Goal: Task Accomplishment & Management: Manage account settings

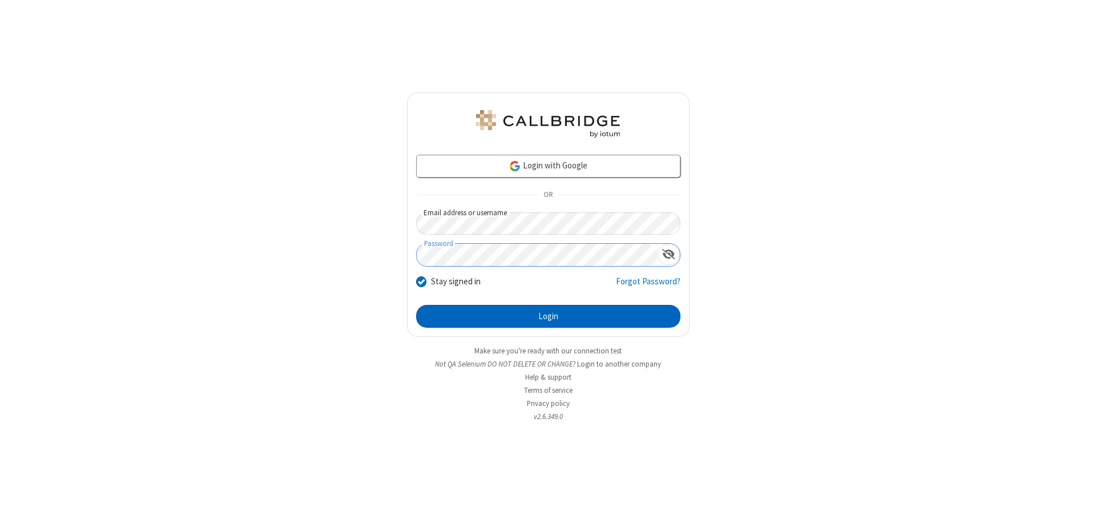
click at [548, 316] on button "Login" at bounding box center [548, 316] width 264 height 23
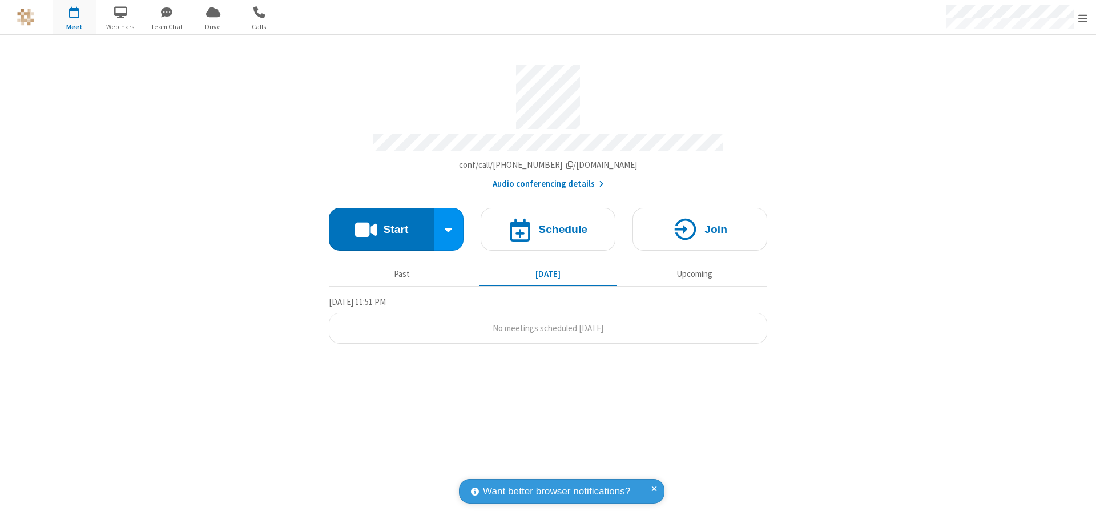
click at [1083, 18] on span "Open menu" at bounding box center [1082, 18] width 9 height 11
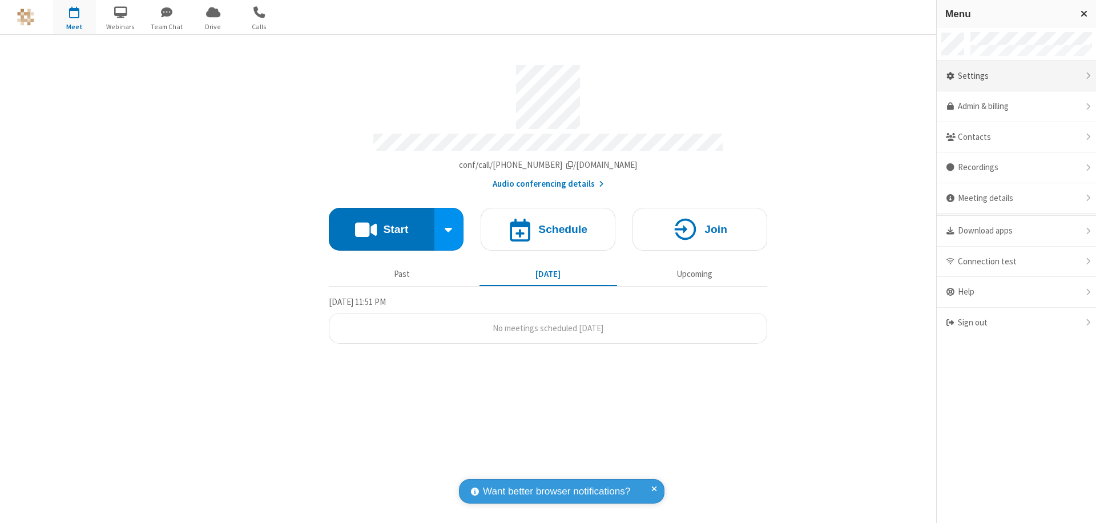
click at [1016, 76] on div "Settings" at bounding box center [1016, 76] width 159 height 31
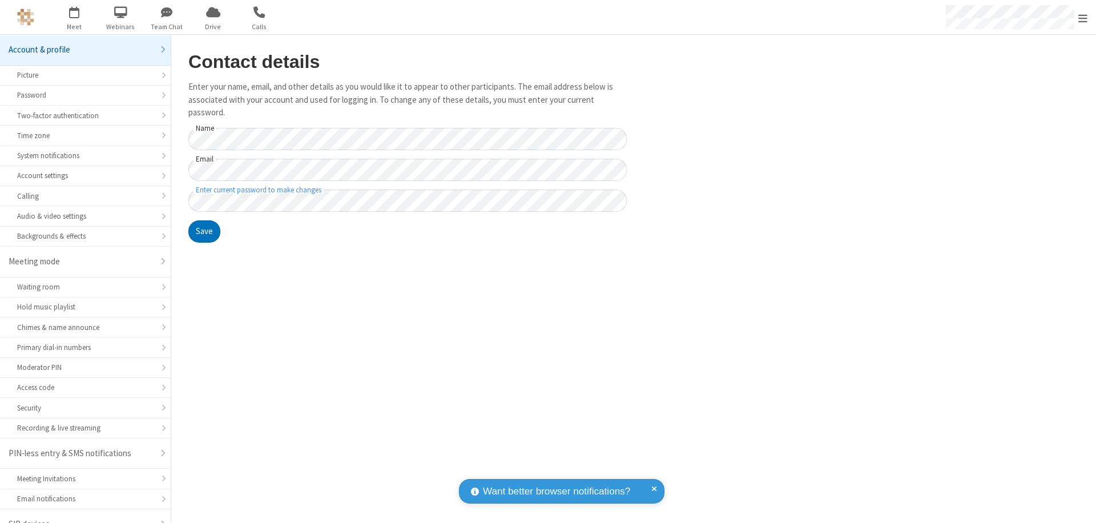
scroll to position [16, 0]
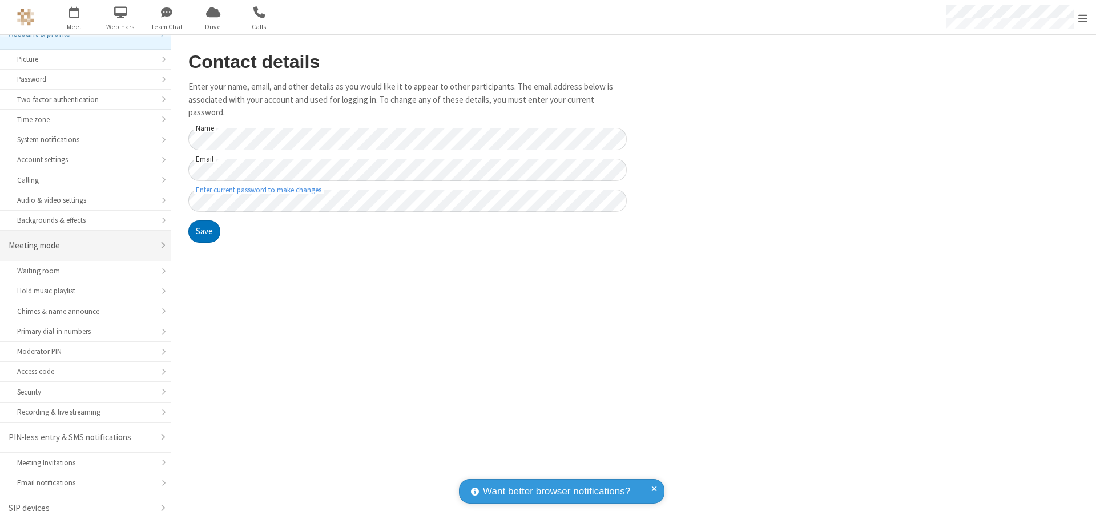
click at [81, 245] on div "Meeting mode" at bounding box center [81, 245] width 145 height 13
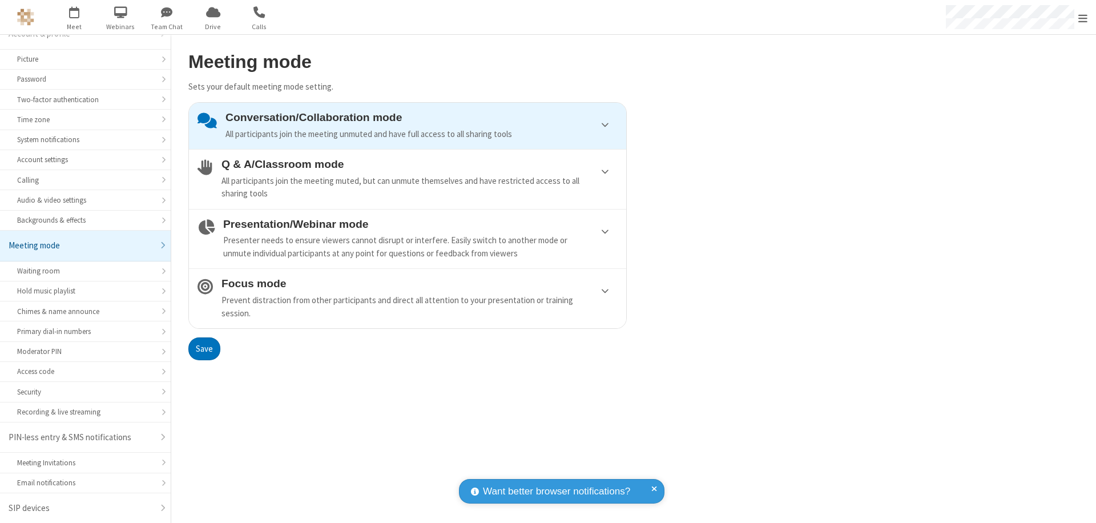
click at [408, 126] on div "Conversation/Collaboration mode All participants join the meeting unmuted and h…" at bounding box center [421, 125] width 392 height 29
click at [204, 348] on button "Save" at bounding box center [204, 348] width 32 height 23
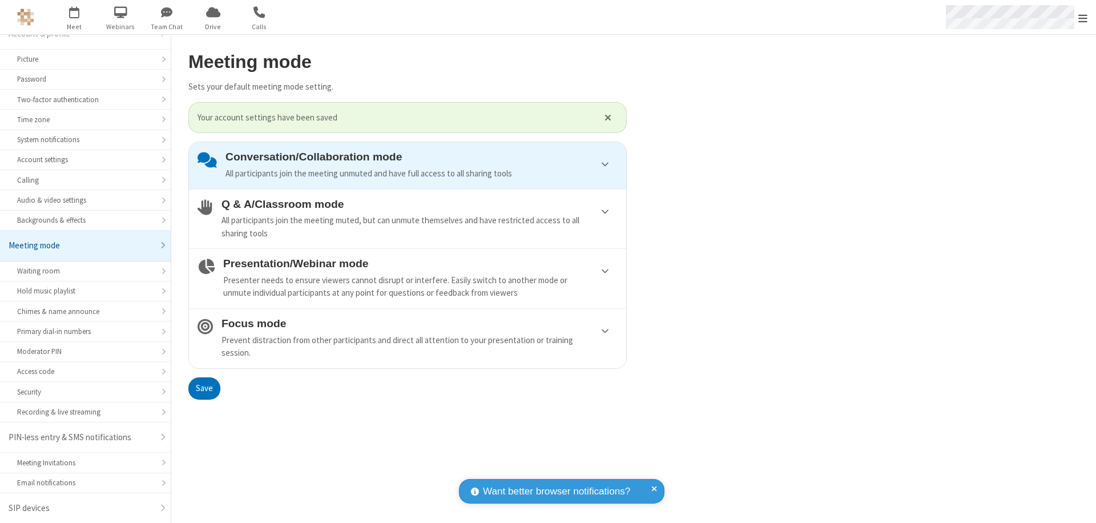
click at [1083, 17] on span "Open menu" at bounding box center [1082, 18] width 9 height 11
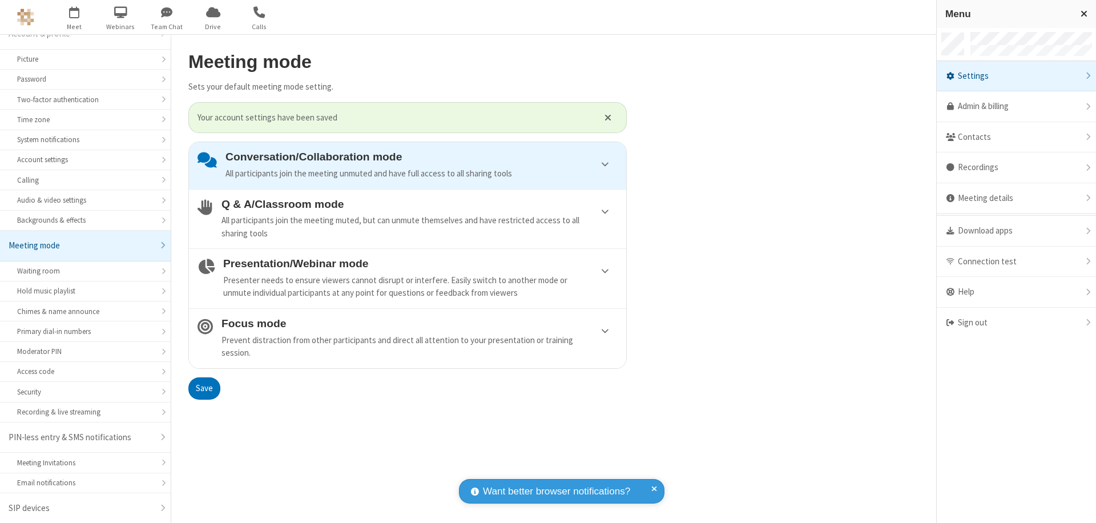
click at [1016, 323] on div "Sign out" at bounding box center [1016, 323] width 159 height 30
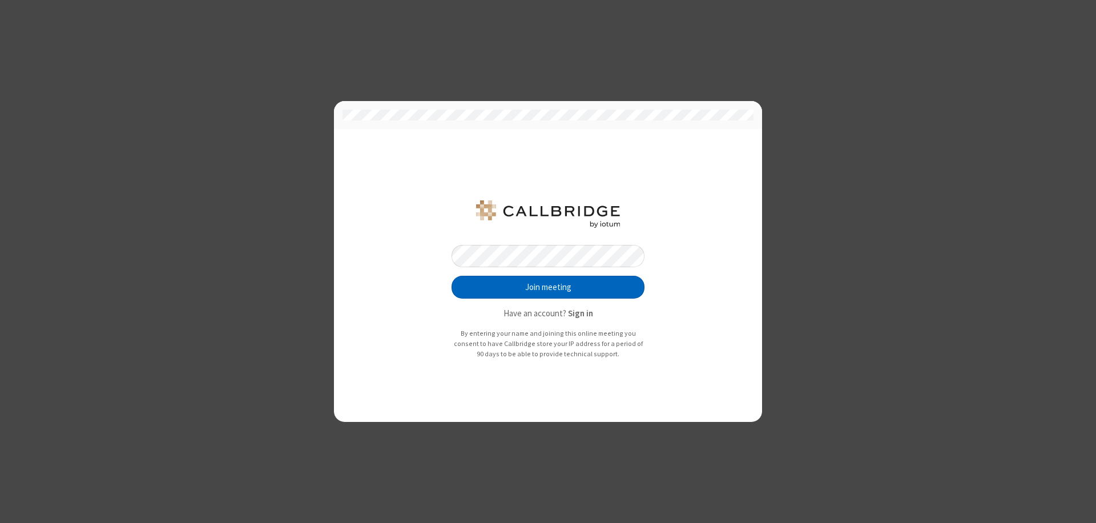
click at [548, 287] on button "Join meeting" at bounding box center [548, 287] width 193 height 23
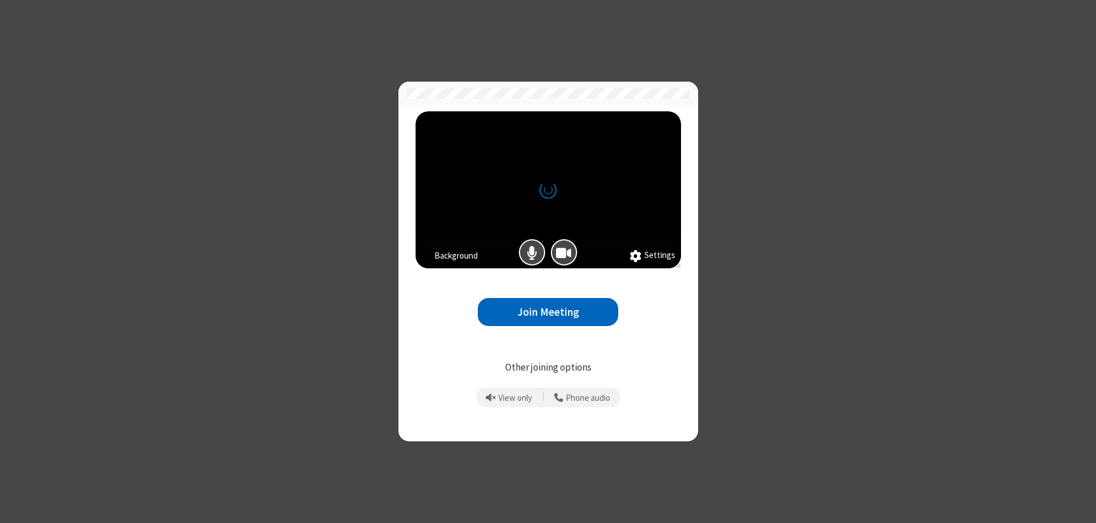
click at [548, 312] on button "Join Meeting" at bounding box center [548, 312] width 140 height 28
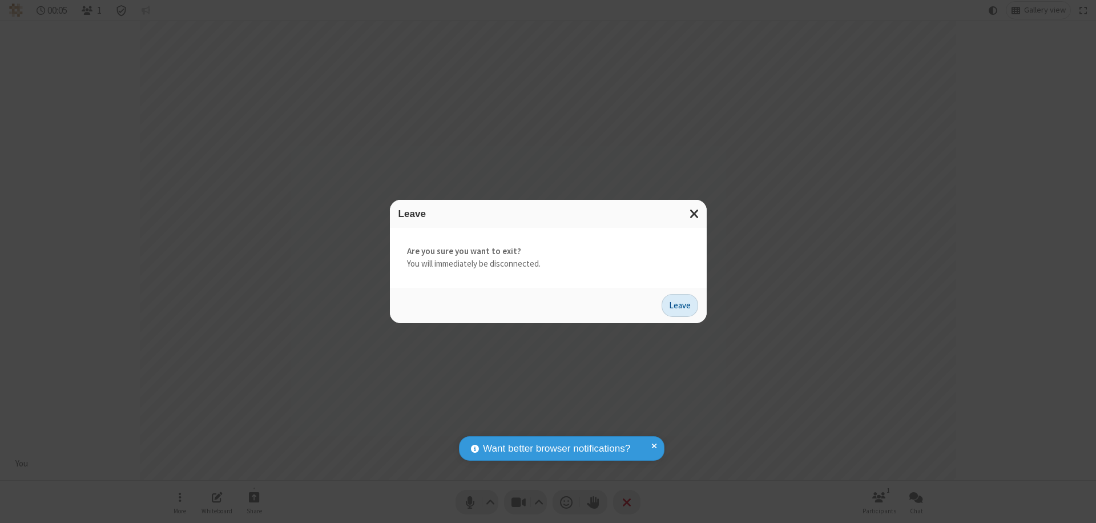
click at [680, 305] on button "Leave" at bounding box center [680, 305] width 37 height 23
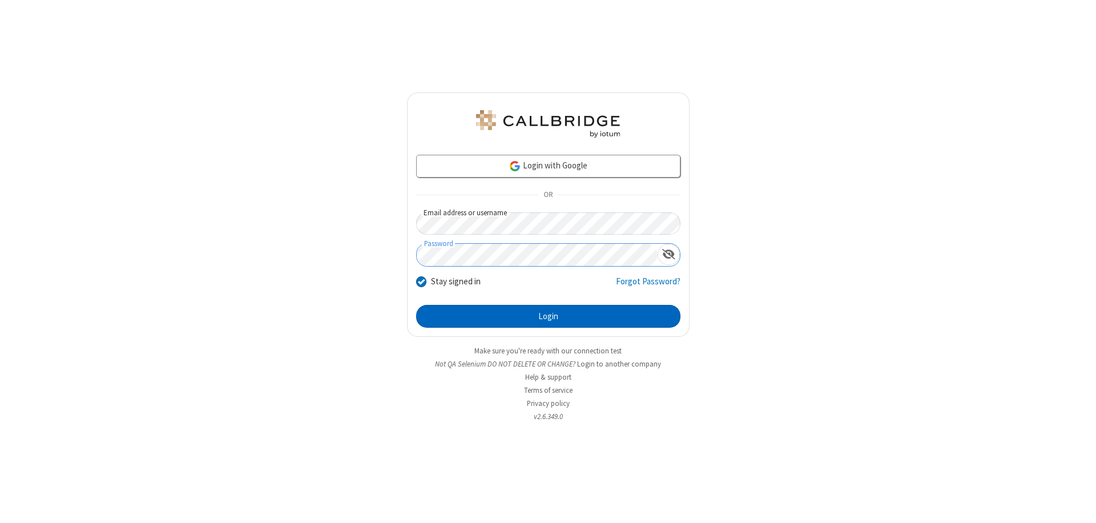
click at [548, 316] on button "Login" at bounding box center [548, 316] width 264 height 23
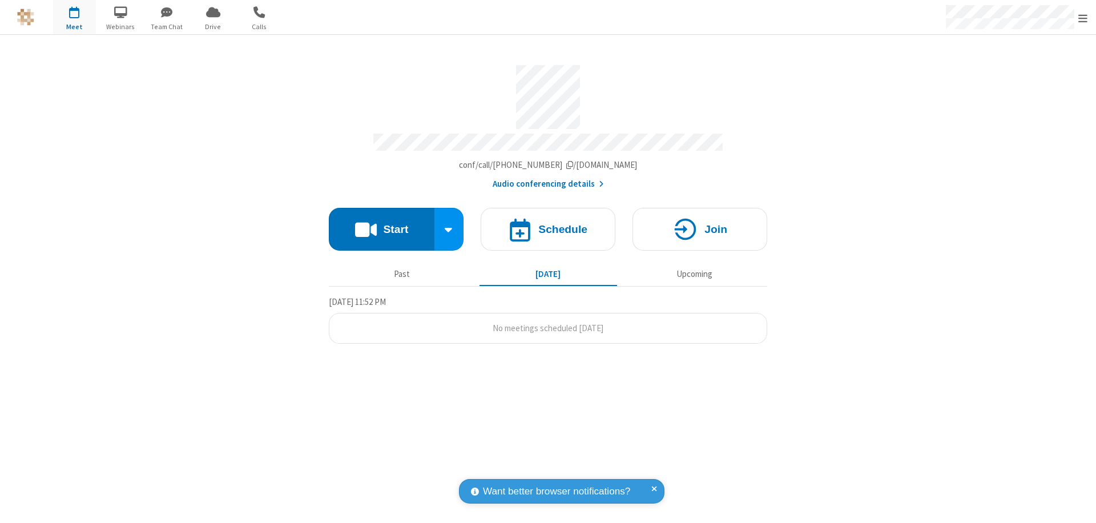
click at [1083, 18] on span "Open menu" at bounding box center [1082, 18] width 9 height 11
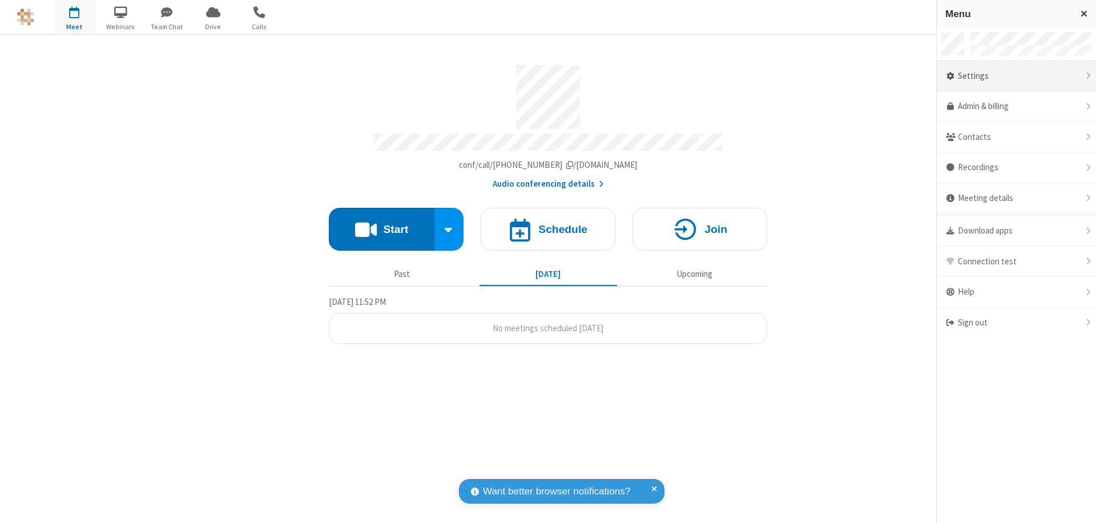
click at [1016, 76] on div "Settings" at bounding box center [1016, 76] width 159 height 31
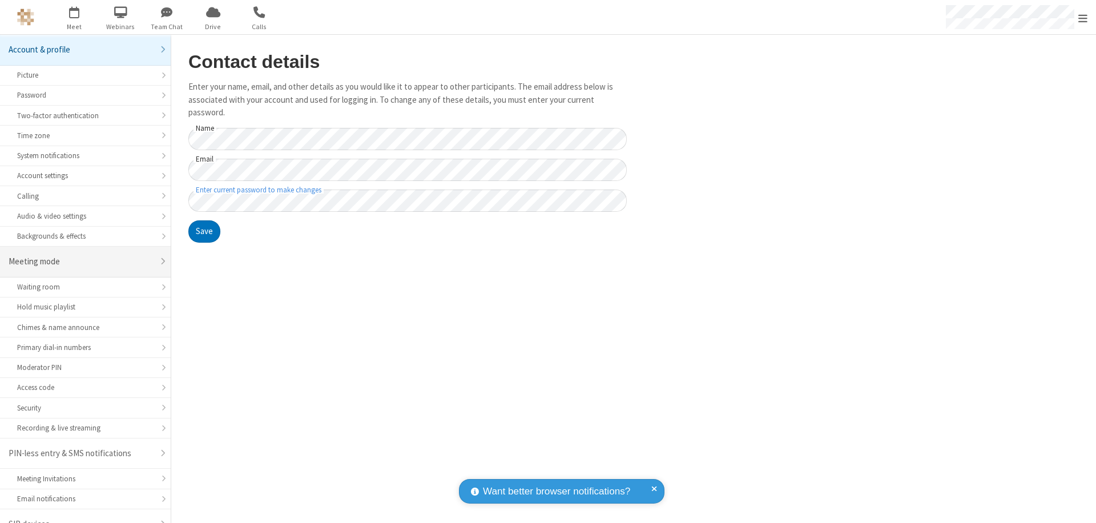
click at [81, 255] on div "Meeting mode" at bounding box center [81, 261] width 145 height 13
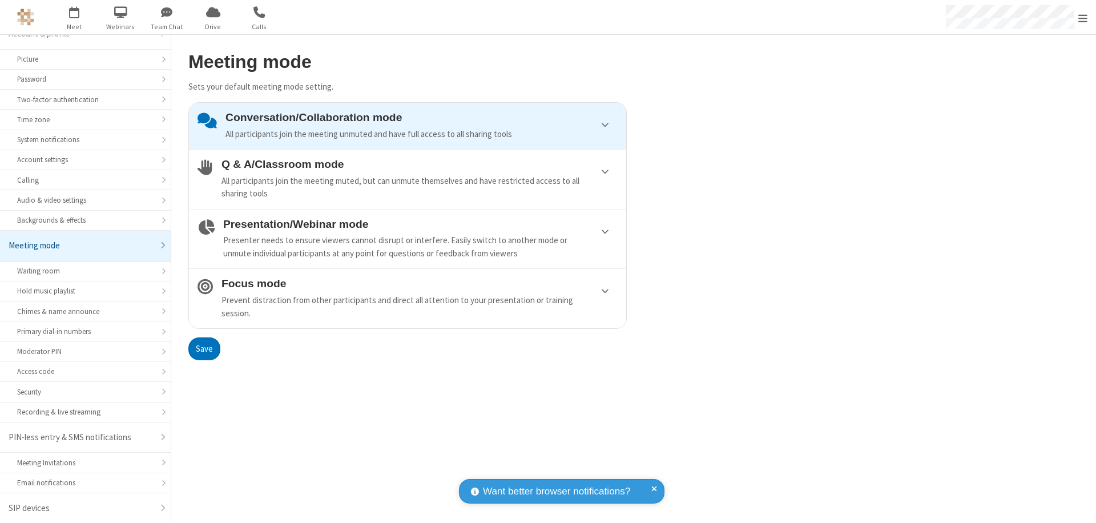
click at [408, 126] on div "Conversation/Collaboration mode All participants join the meeting unmuted and h…" at bounding box center [421, 125] width 392 height 29
click at [204, 348] on button "Save" at bounding box center [204, 348] width 32 height 23
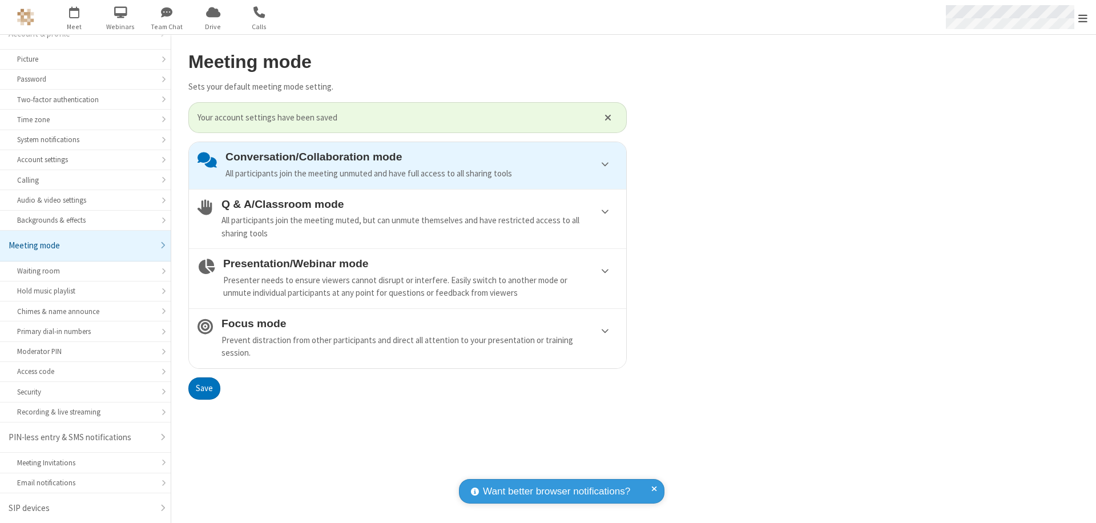
click at [1083, 17] on span "Open menu" at bounding box center [1082, 18] width 9 height 11
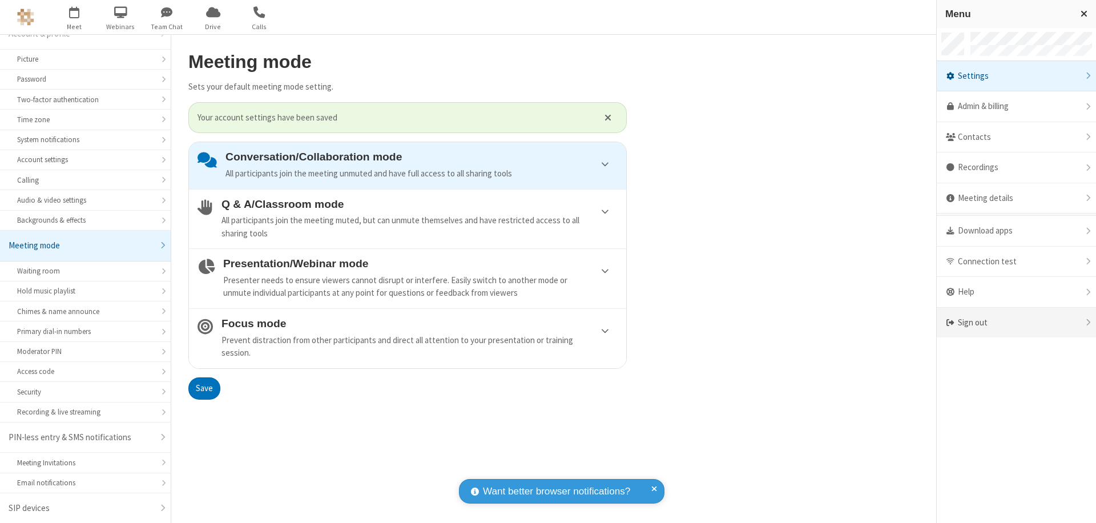
click at [1016, 323] on div "Sign out" at bounding box center [1016, 323] width 159 height 30
